Goal: Task Accomplishment & Management: Manage account settings

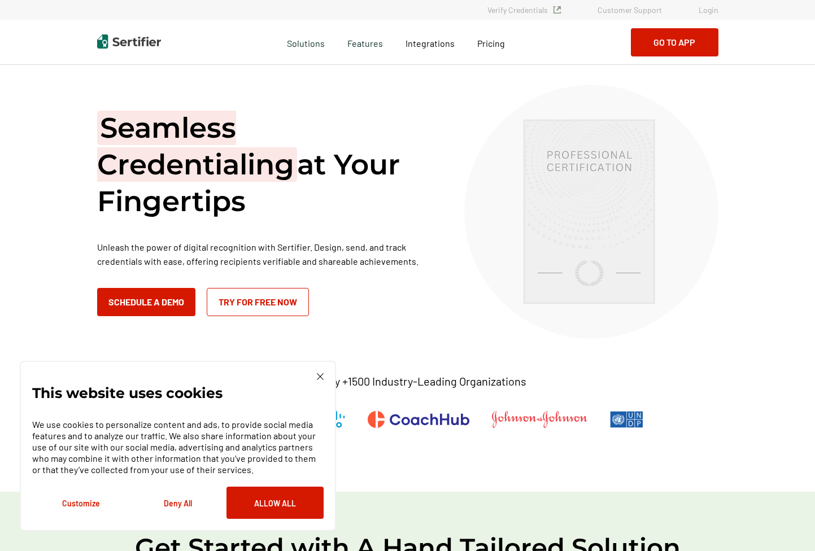
click at [712, 11] on link "Login" at bounding box center [709, 10] width 20 height 10
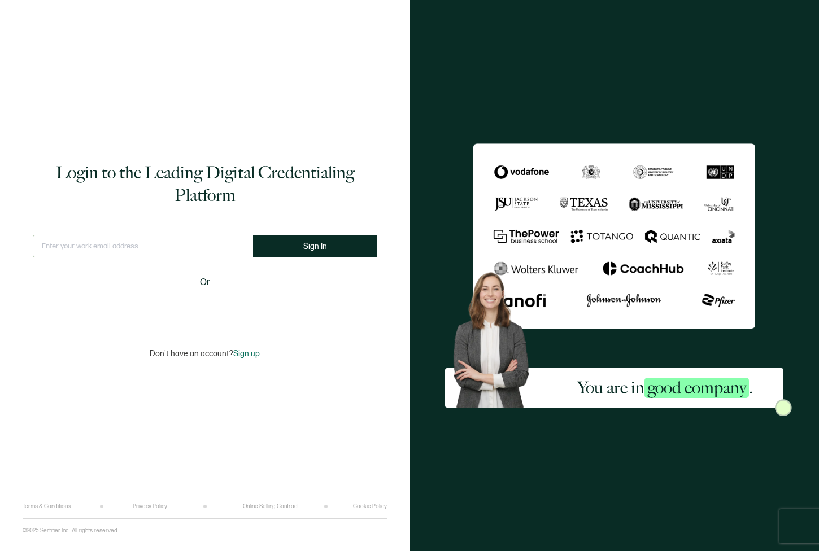
click at [189, 245] on input "text" at bounding box center [143, 246] width 220 height 23
type input "[EMAIL_ADDRESS][DOMAIN_NAME]"
click at [315, 248] on span "Sign In" at bounding box center [315, 246] width 24 height 8
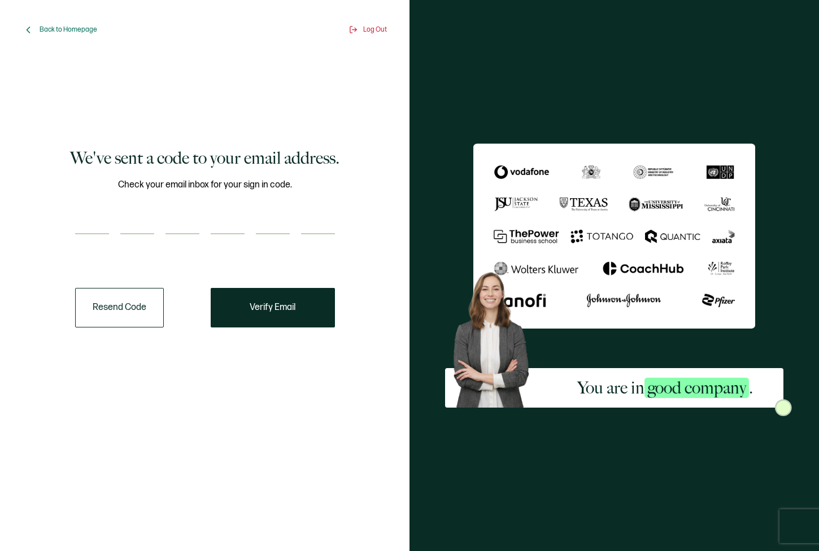
click at [84, 233] on input "number" at bounding box center [92, 223] width 34 height 23
type input "9"
type input "0"
type input "3"
type input "2"
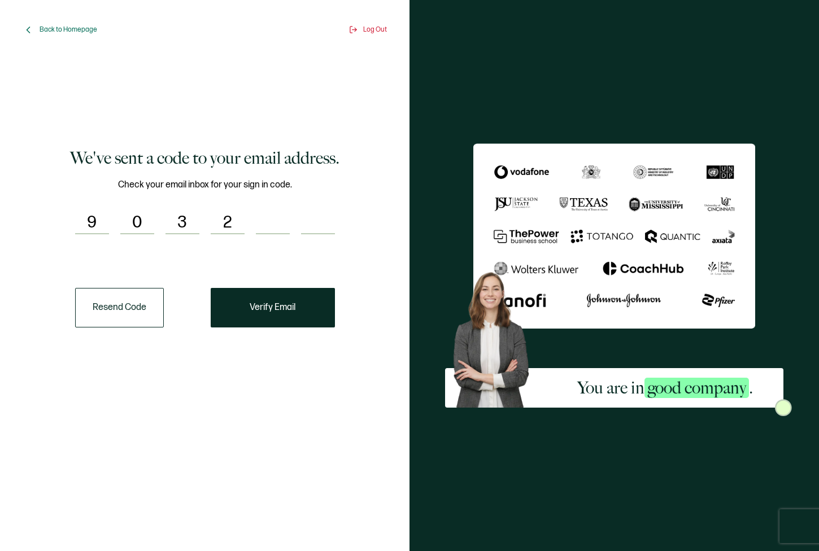
type input "9"
type input "1"
